Goal: Book appointment/travel/reservation

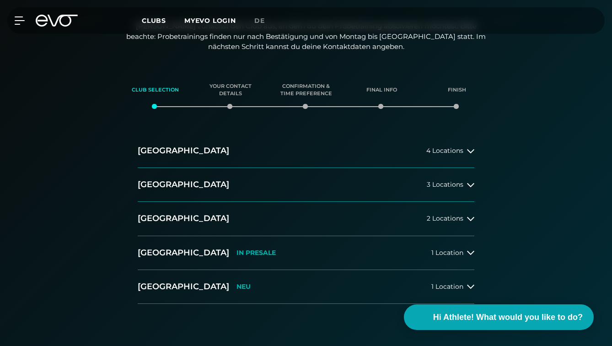
scroll to position [100, 0]
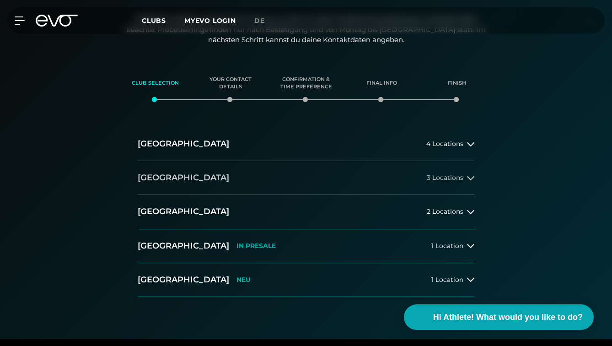
click at [465, 174] on div "3 Locations" at bounding box center [451, 177] width 48 height 7
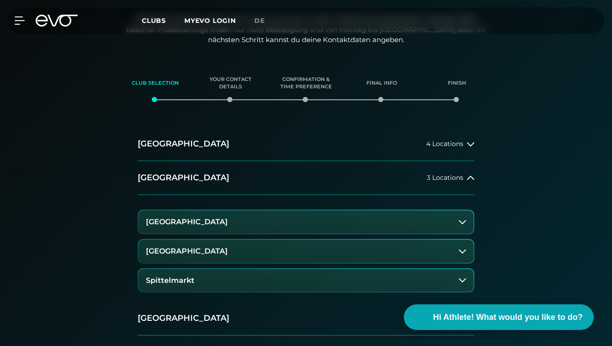
click at [363, 245] on button "[GEOGRAPHIC_DATA]" at bounding box center [306, 251] width 335 height 23
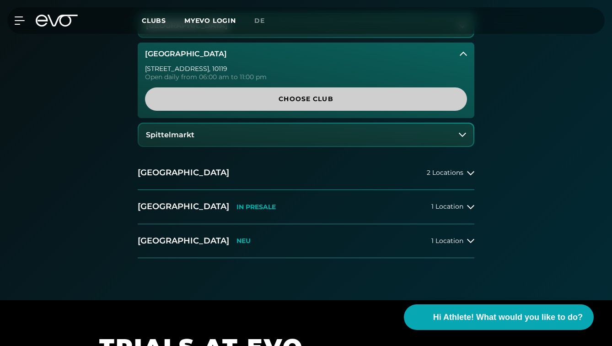
scroll to position [287, 0]
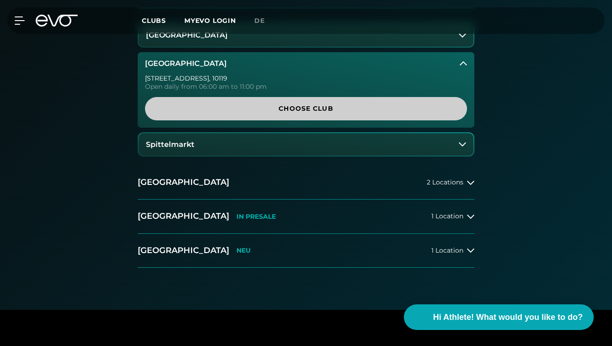
click at [342, 107] on span "Choose Club" at bounding box center [306, 109] width 300 height 10
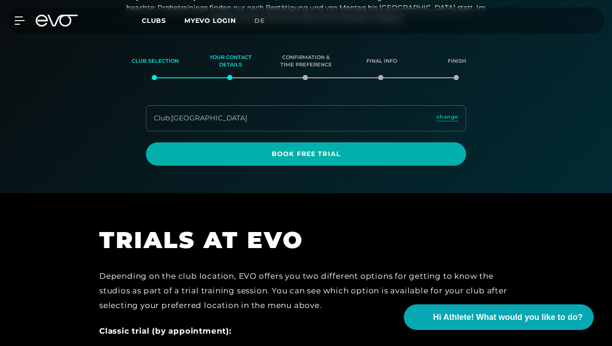
scroll to position [120, 0]
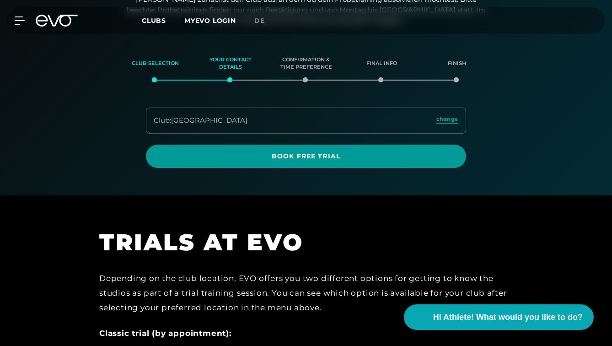
click at [330, 156] on span "Book Free Trial" at bounding box center [306, 156] width 298 height 10
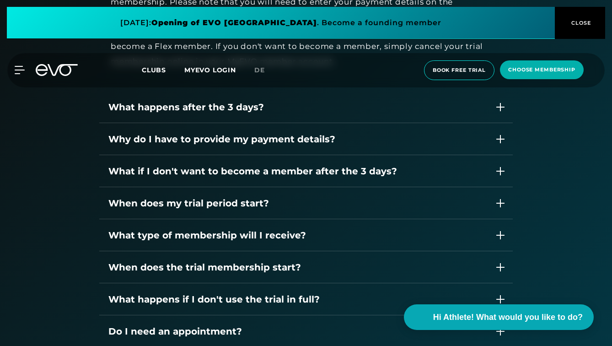
scroll to position [1370, 0]
click at [394, 101] on div "What happens after the 3 days?" at bounding box center [296, 107] width 377 height 14
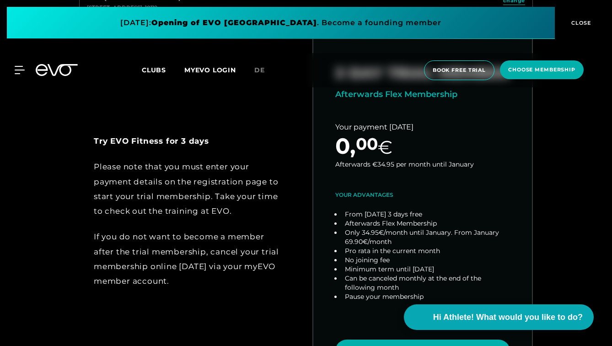
scroll to position [311, 0]
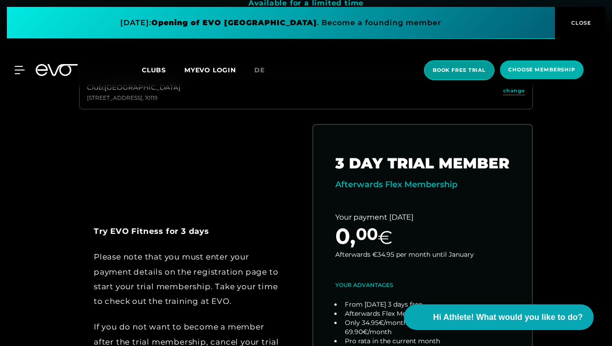
click at [470, 70] on span "book free trial" at bounding box center [458, 70] width 53 height 8
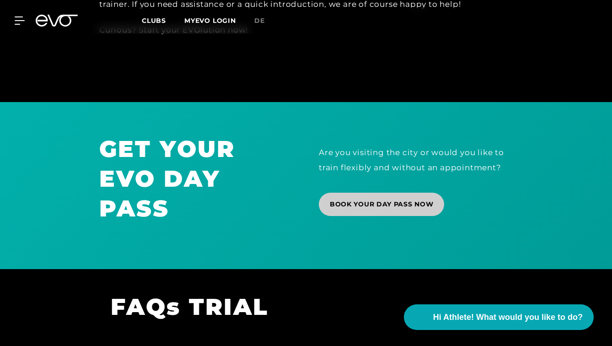
scroll to position [586, 0]
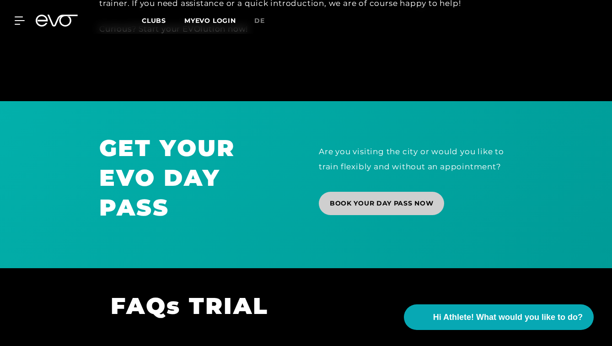
click at [408, 198] on span "BOOK YOUR DAY PASS NOW" at bounding box center [381, 203] width 103 height 10
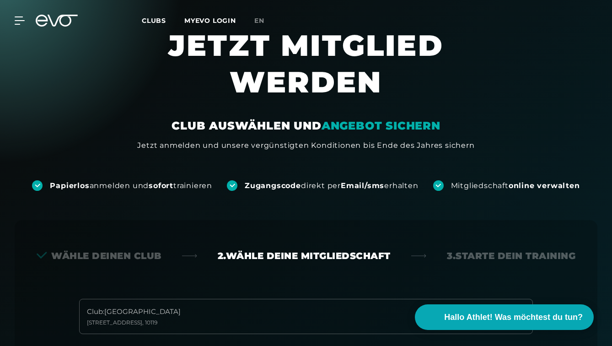
scroll to position [21, 0]
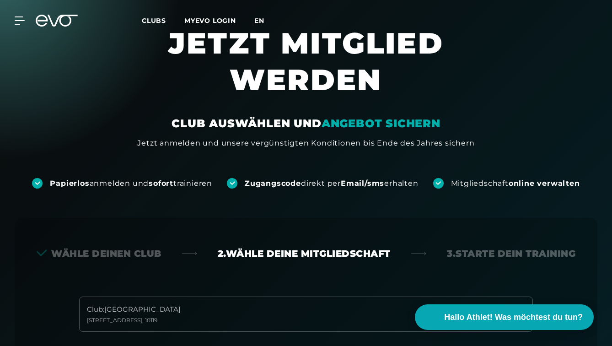
click at [260, 18] on span "en" at bounding box center [259, 20] width 10 height 8
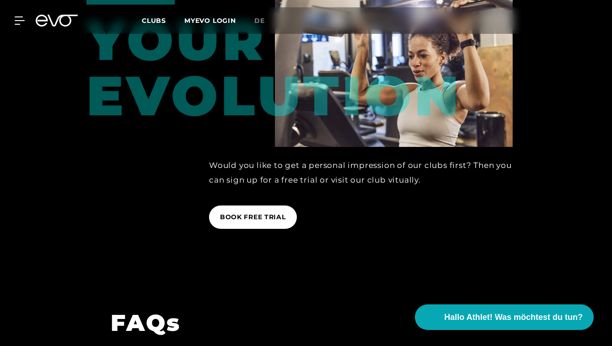
scroll to position [1175, 0]
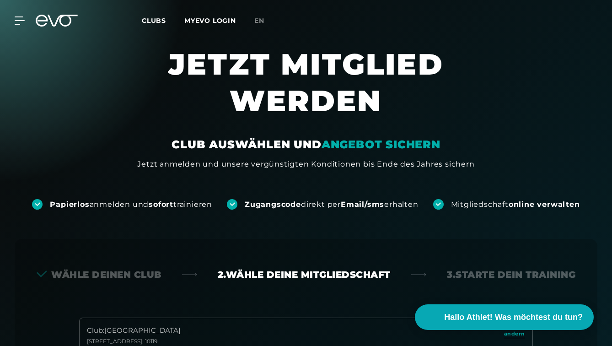
click at [59, 19] on icon at bounding box center [63, 21] width 30 height 12
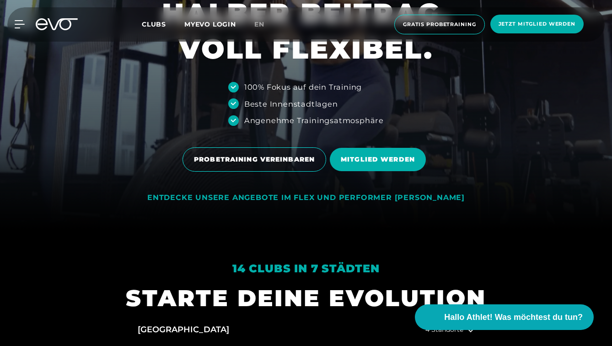
scroll to position [100, 0]
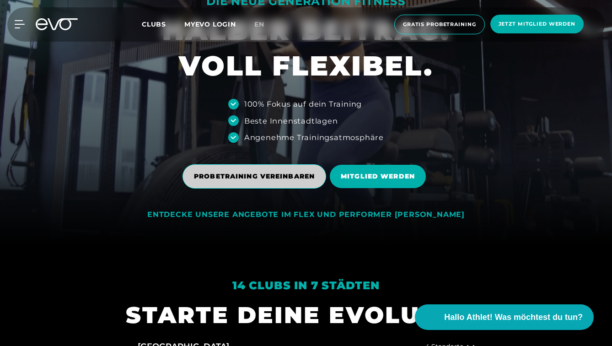
click at [279, 174] on span "PROBETRAINING VEREINBAREN" at bounding box center [254, 176] width 121 height 10
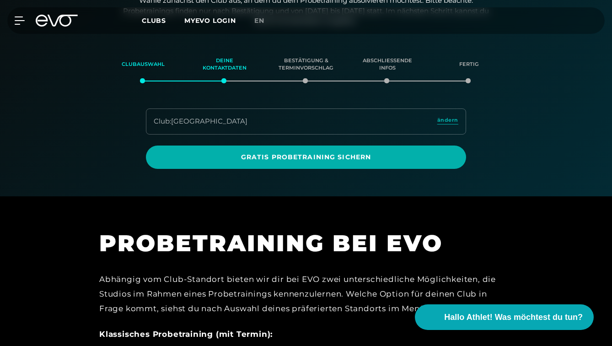
scroll to position [193, 0]
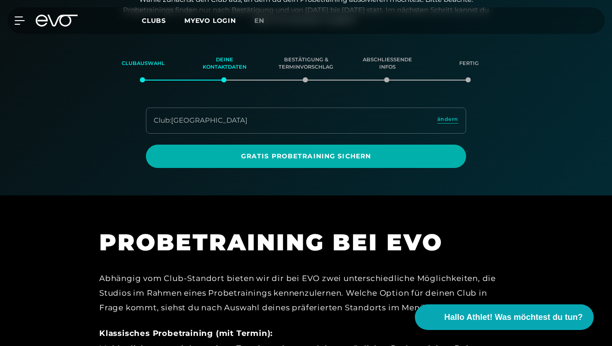
click at [305, 123] on div "Club : [GEOGRAPHIC_DATA] ändern" at bounding box center [306, 120] width 320 height 26
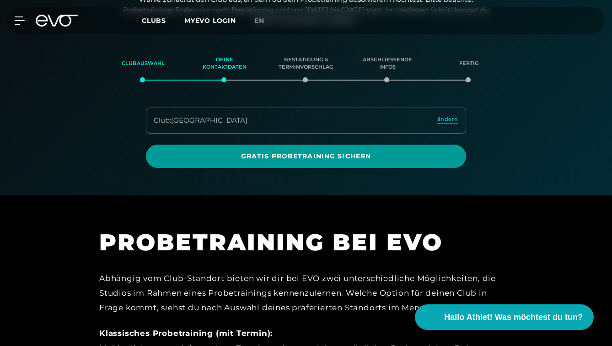
click at [305, 151] on span "Gratis Probetraining sichern" at bounding box center [306, 156] width 298 height 10
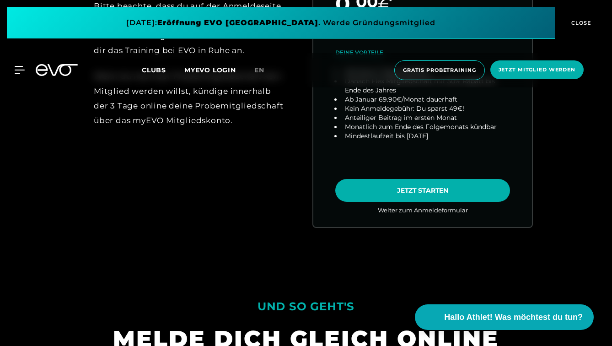
scroll to position [566, 0]
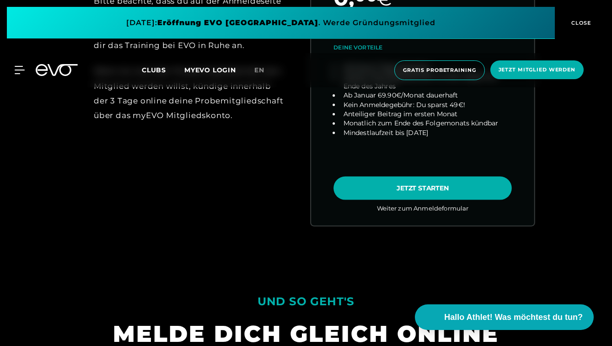
click at [417, 127] on link "choose plan" at bounding box center [422, 45] width 223 height 359
